Goal: Task Accomplishment & Management: Use online tool/utility

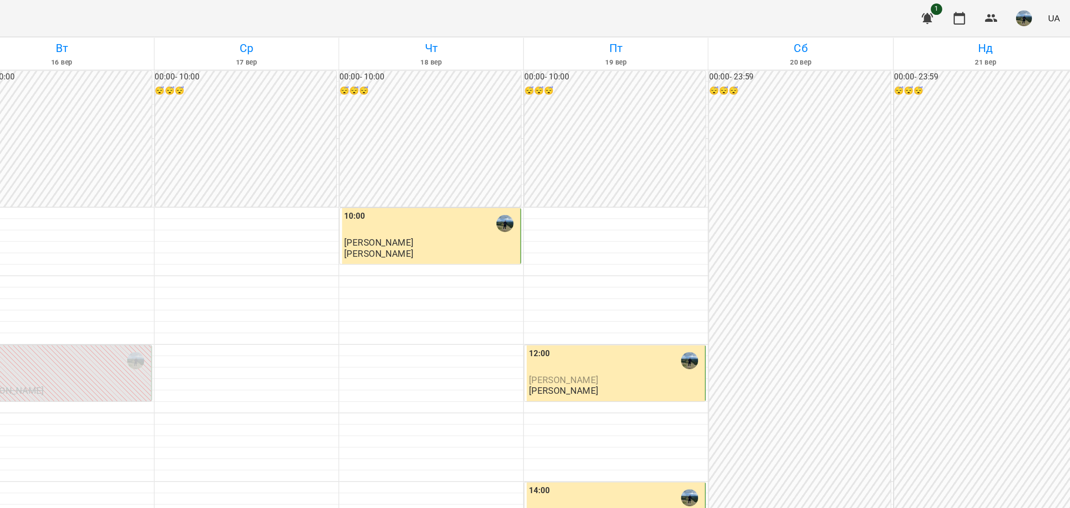
scroll to position [271, 0]
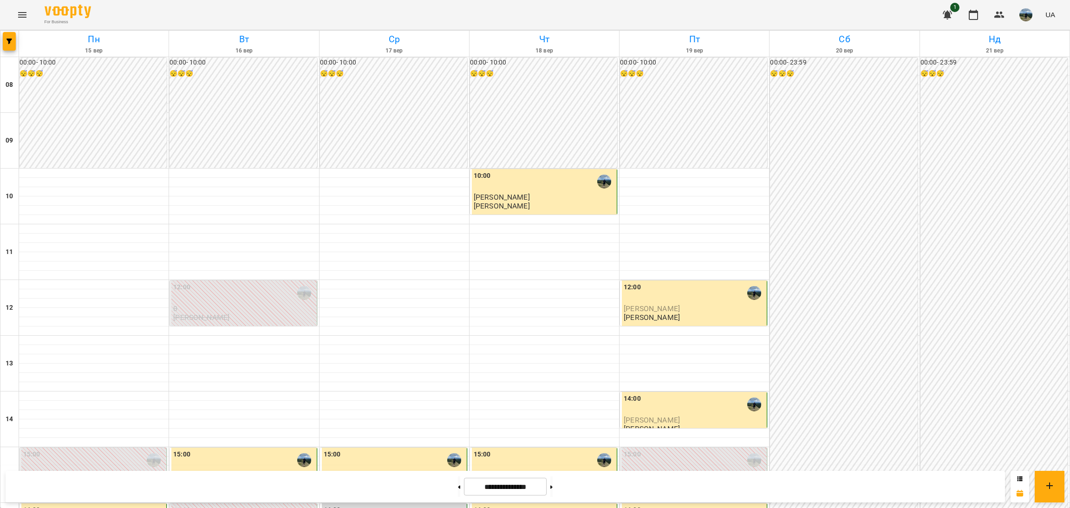
scroll to position [371, 0]
click at [458, 482] on button at bounding box center [459, 487] width 2 height 20
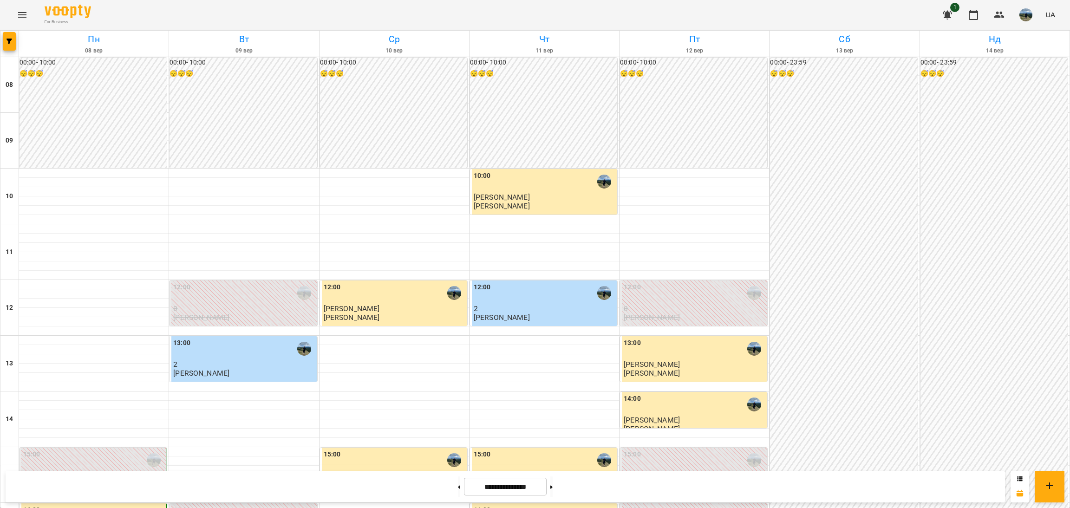
scroll to position [230, 0]
click at [458, 485] on button at bounding box center [459, 487] width 2 height 20
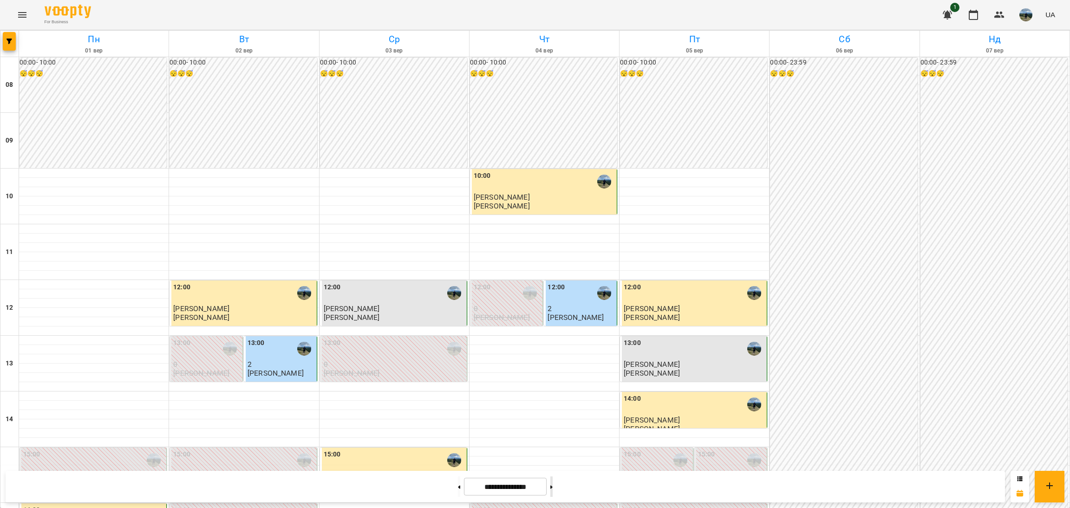
click at [553, 491] on button at bounding box center [552, 487] width 2 height 20
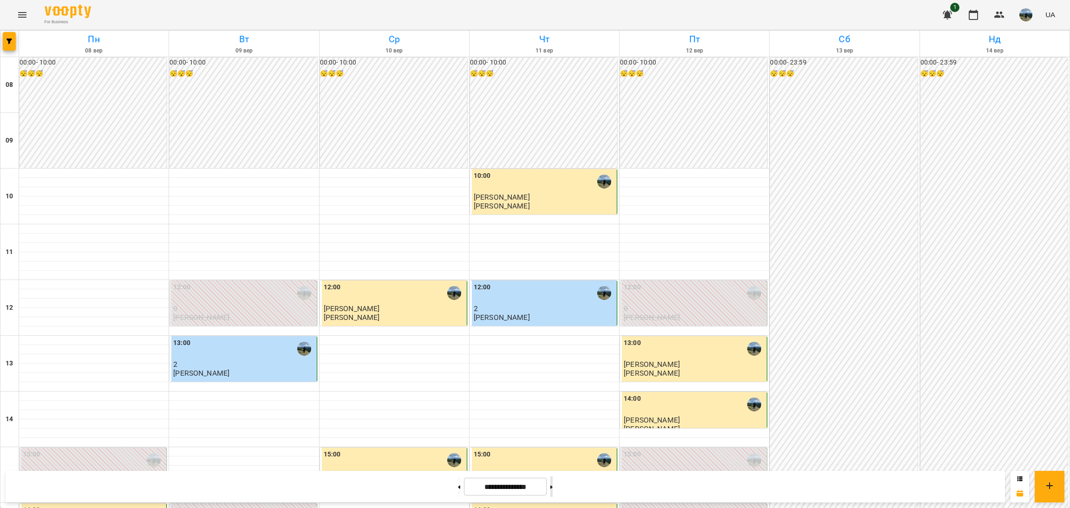
click at [553, 491] on button at bounding box center [552, 487] width 2 height 20
type input "**********"
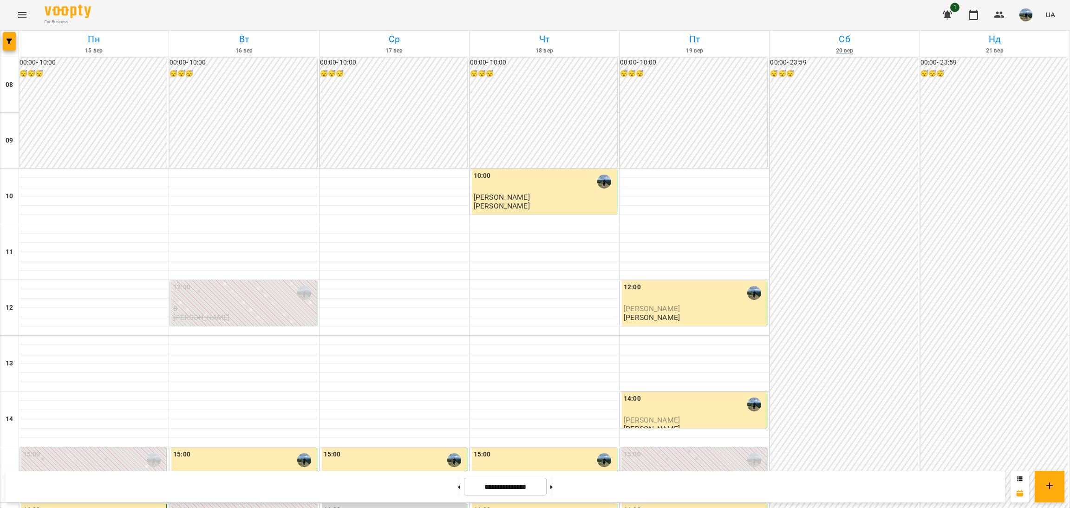
scroll to position [0, 0]
click at [1018, 15] on button "button" at bounding box center [1026, 15] width 24 height 24
click at [1019, 41] on link "[PERSON_NAME]" at bounding box center [1030, 35] width 66 height 17
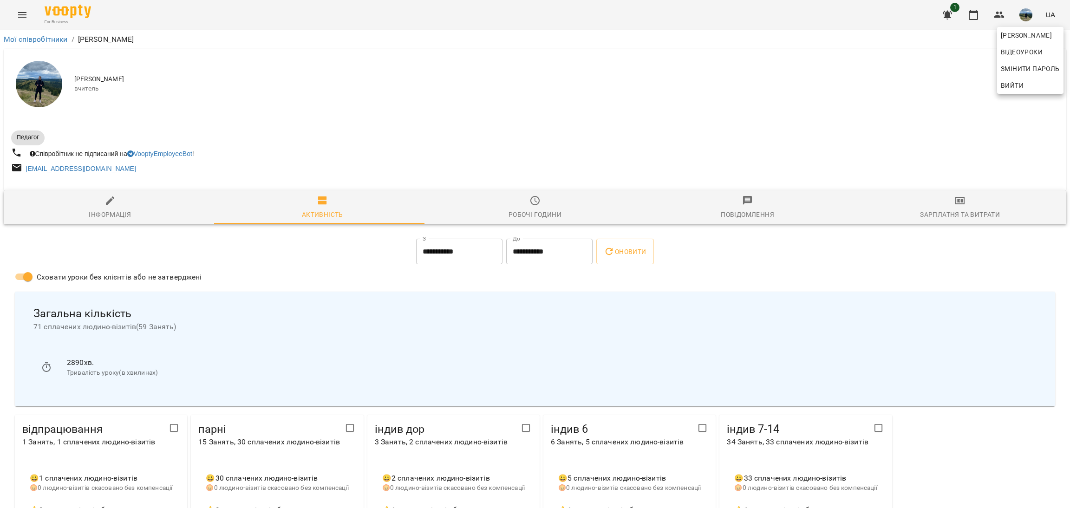
click at [904, 206] on div at bounding box center [535, 254] width 1070 height 508
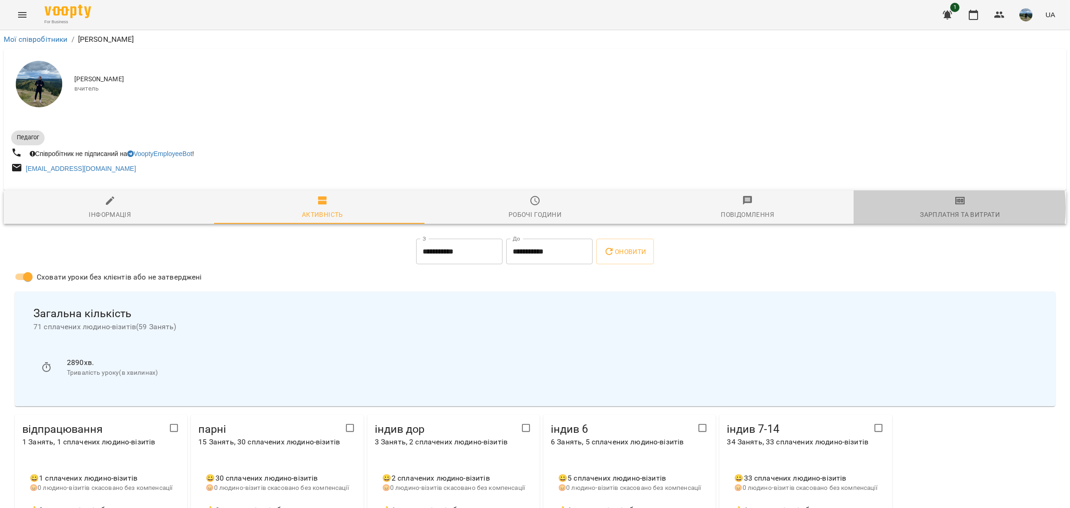
click at [940, 209] on span "Зарплатня та Витрати" at bounding box center [960, 207] width 202 height 25
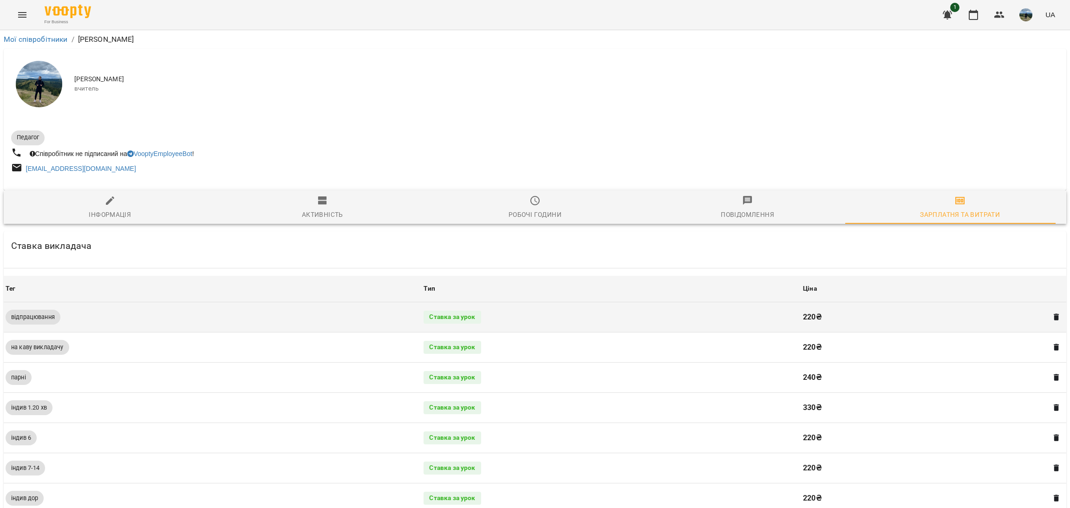
scroll to position [274, 0]
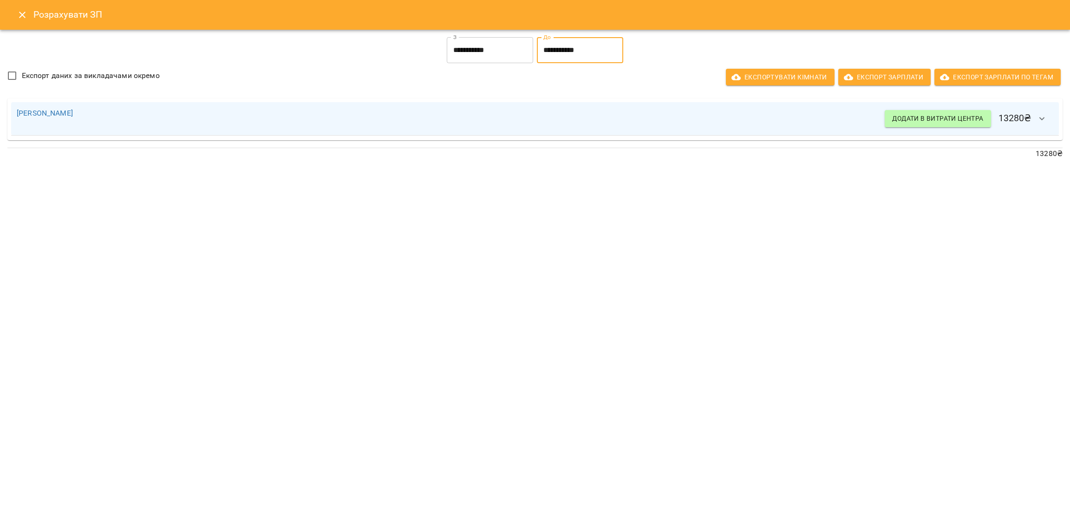
click at [565, 51] on input "**********" at bounding box center [580, 50] width 86 height 26
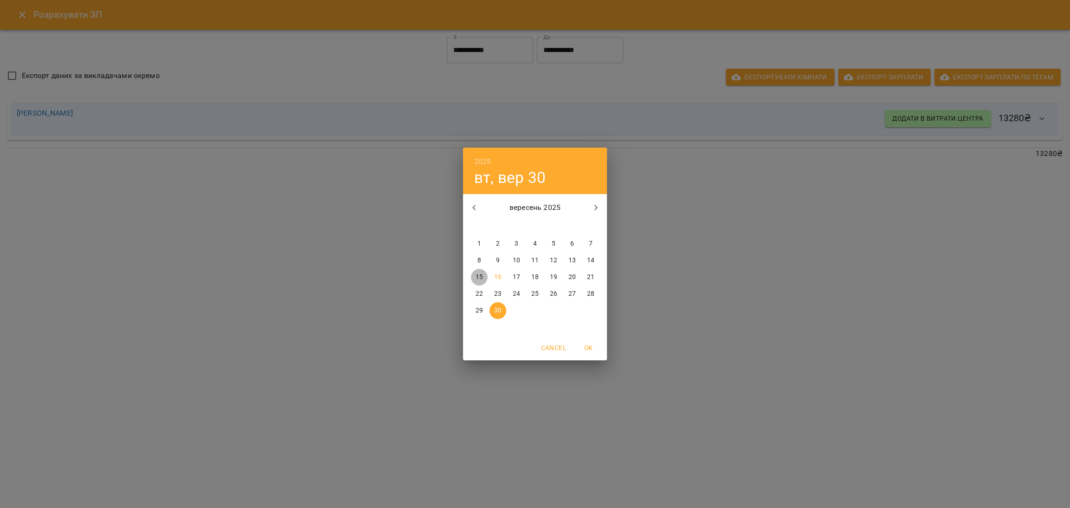
click at [483, 275] on span "15" at bounding box center [479, 277] width 17 height 9
type input "**********"
